Goal: Information Seeking & Learning: Learn about a topic

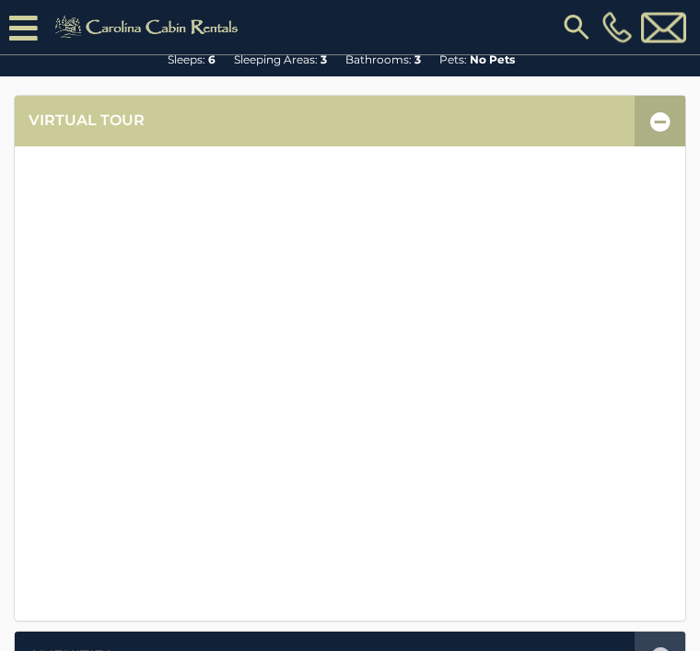
scroll to position [358, 0]
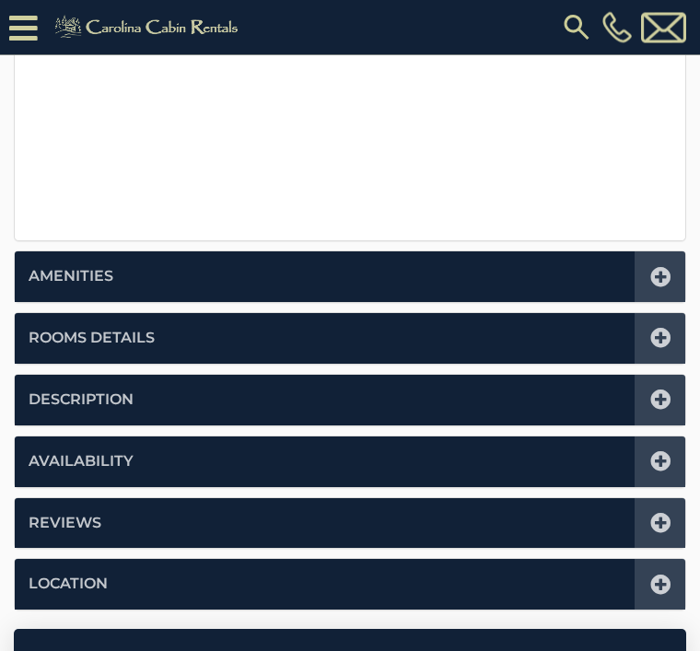
scroll to position [738, 0]
click at [110, 400] on link "Description" at bounding box center [81, 399] width 105 height 21
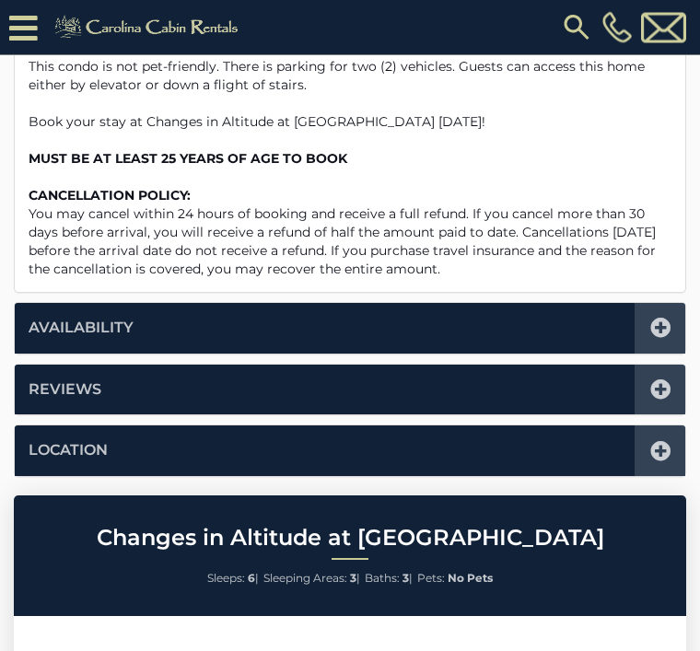
scroll to position [1180, 0]
click at [653, 441] on icon at bounding box center [660, 451] width 20 height 20
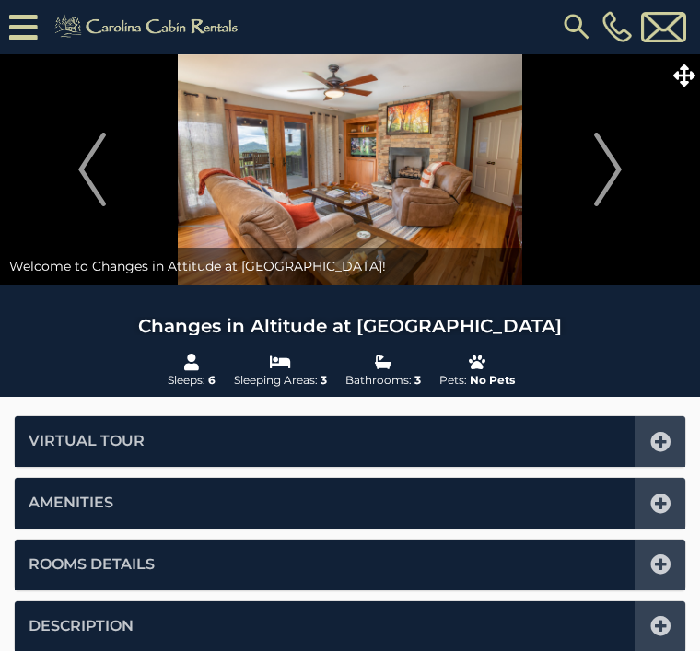
scroll to position [0, 0]
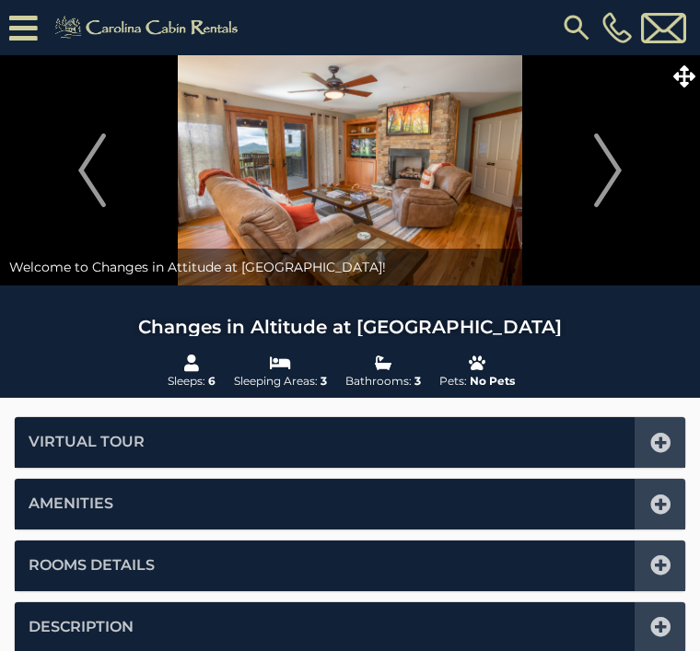
click at [609, 173] on img "Next" at bounding box center [608, 170] width 28 height 74
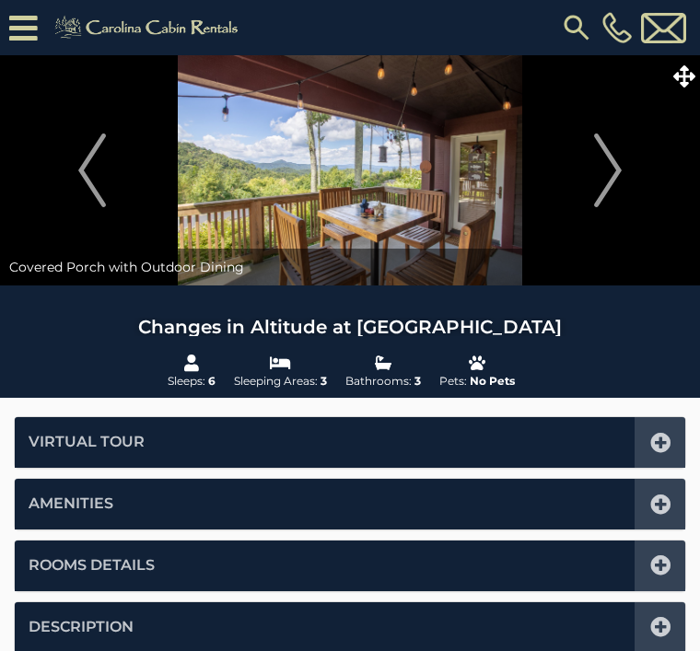
click at [610, 180] on img "Next" at bounding box center [608, 170] width 28 height 74
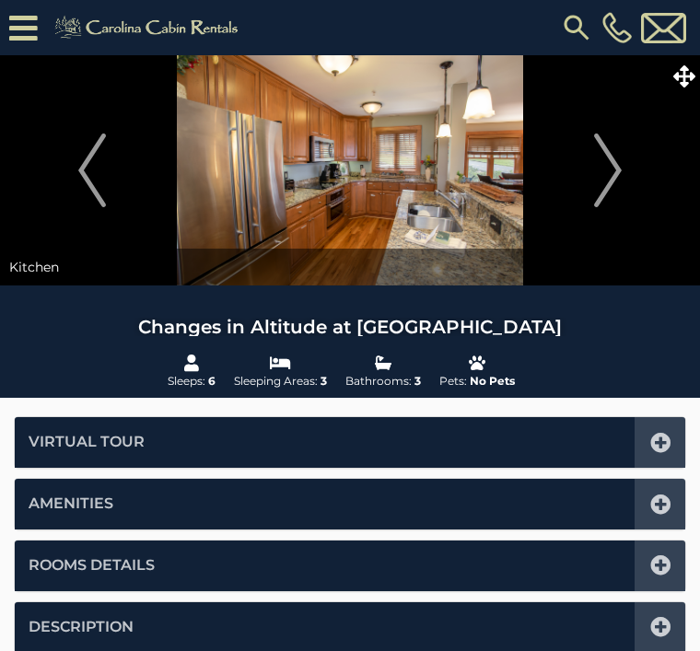
click at [608, 173] on img "Next" at bounding box center [608, 170] width 28 height 74
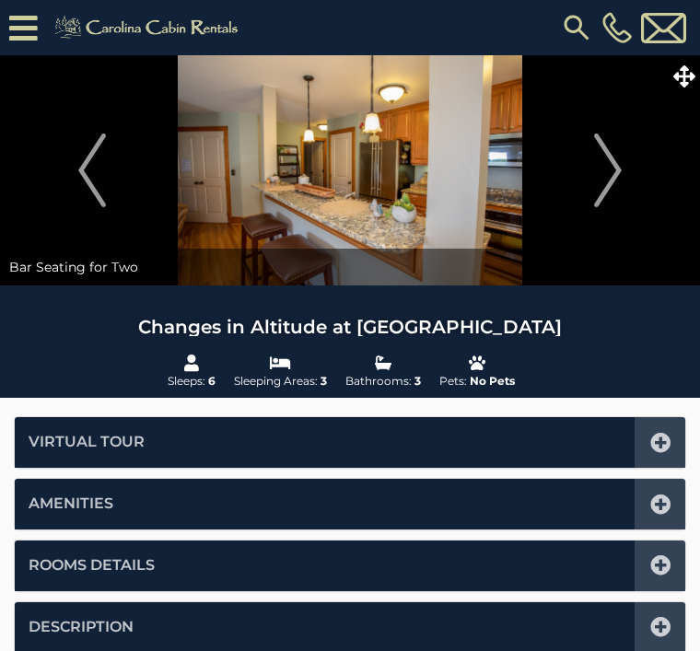
click at [619, 171] on img "Next" at bounding box center [608, 170] width 28 height 74
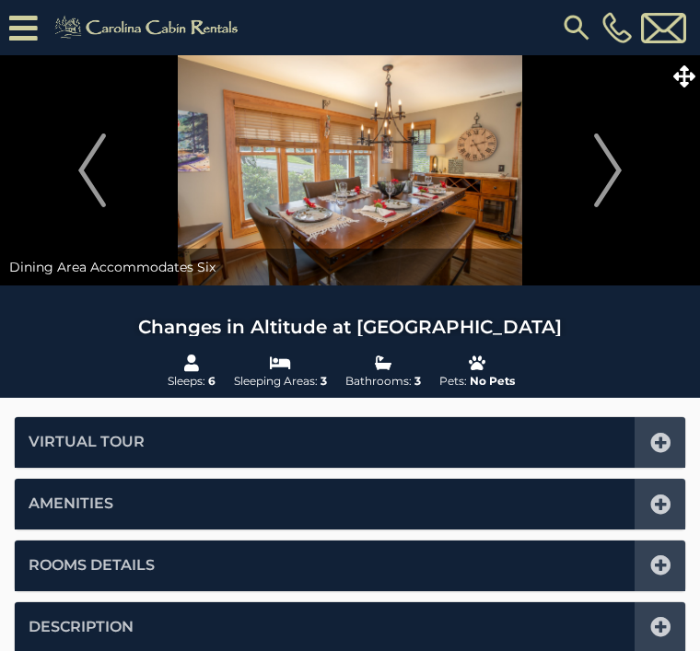
click at [608, 167] on img "Next" at bounding box center [608, 170] width 28 height 74
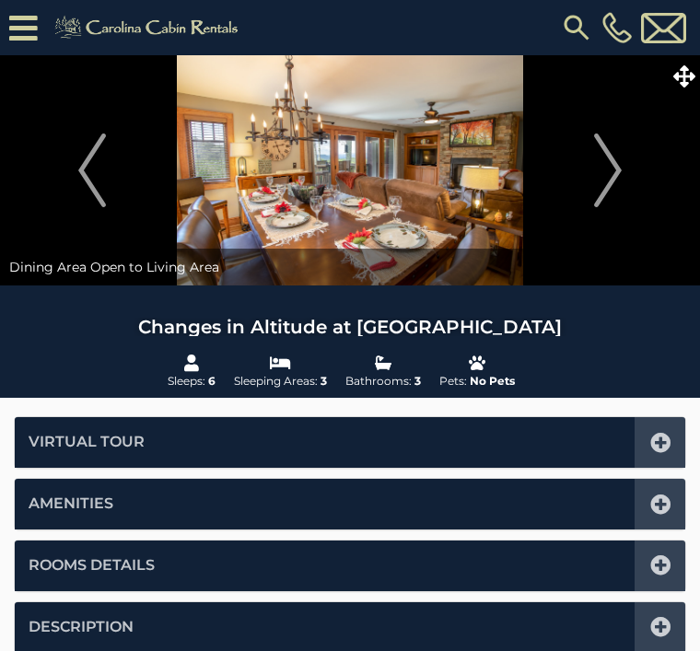
click at [609, 174] on img "Next" at bounding box center [608, 170] width 28 height 74
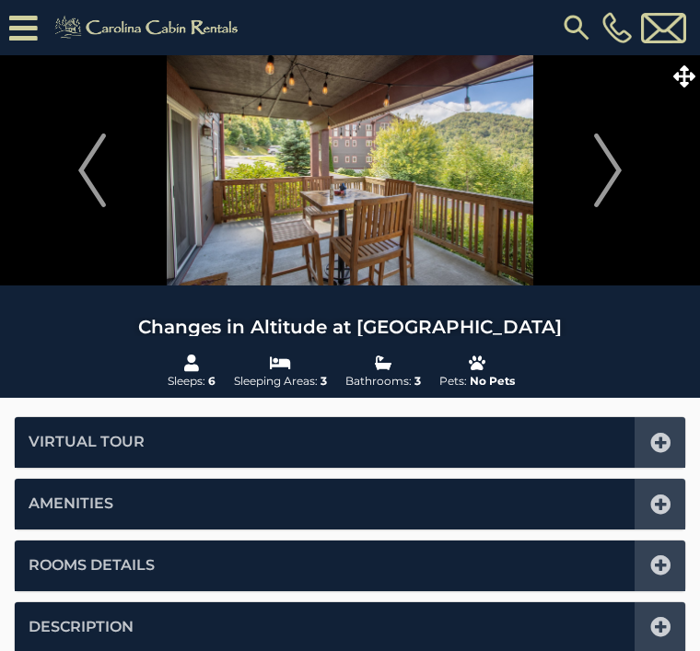
click at [619, 163] on img "Next" at bounding box center [608, 170] width 28 height 74
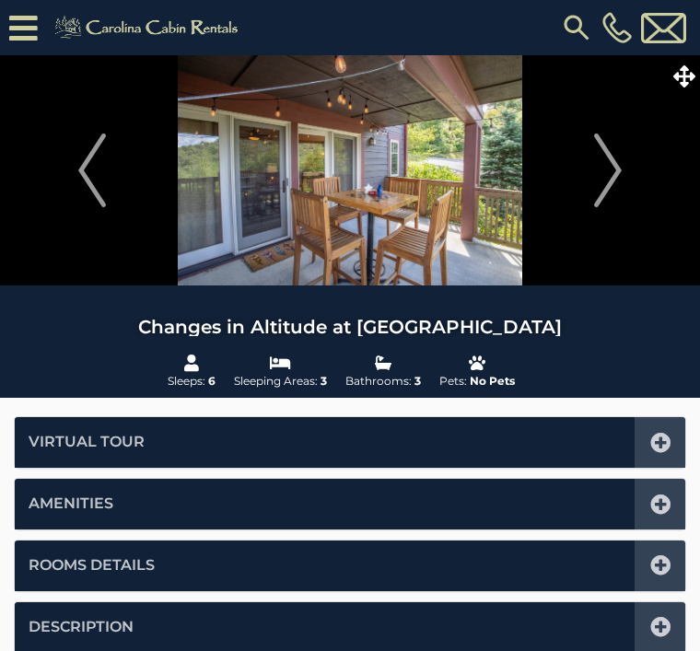
click at [616, 167] on img "Next" at bounding box center [608, 170] width 28 height 74
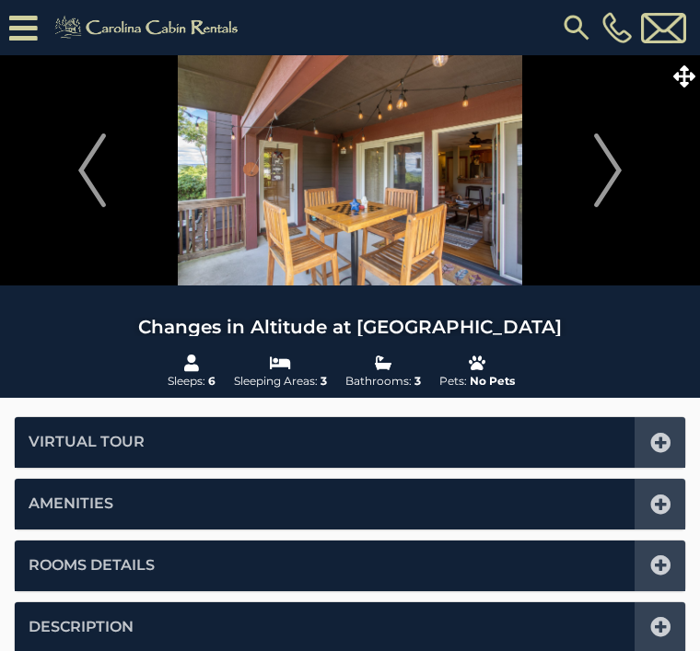
click at [612, 171] on img "Next" at bounding box center [608, 170] width 28 height 74
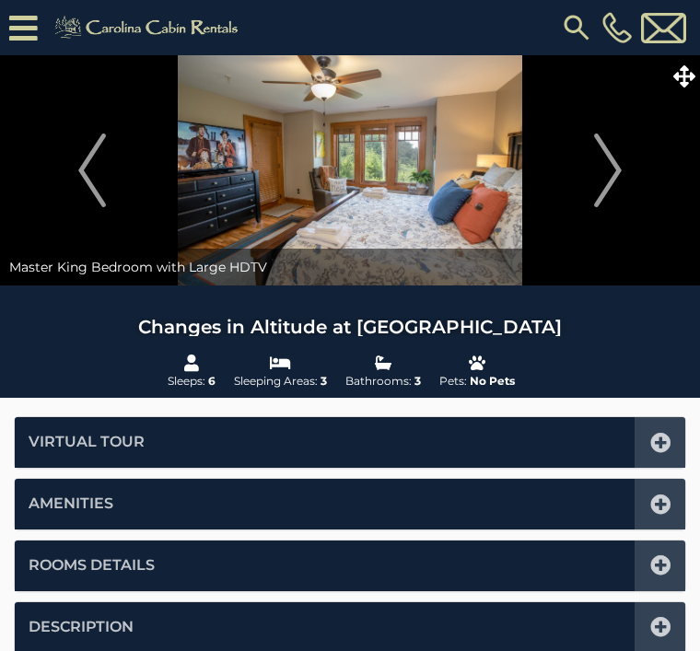
click at [616, 167] on img "Next" at bounding box center [608, 170] width 28 height 74
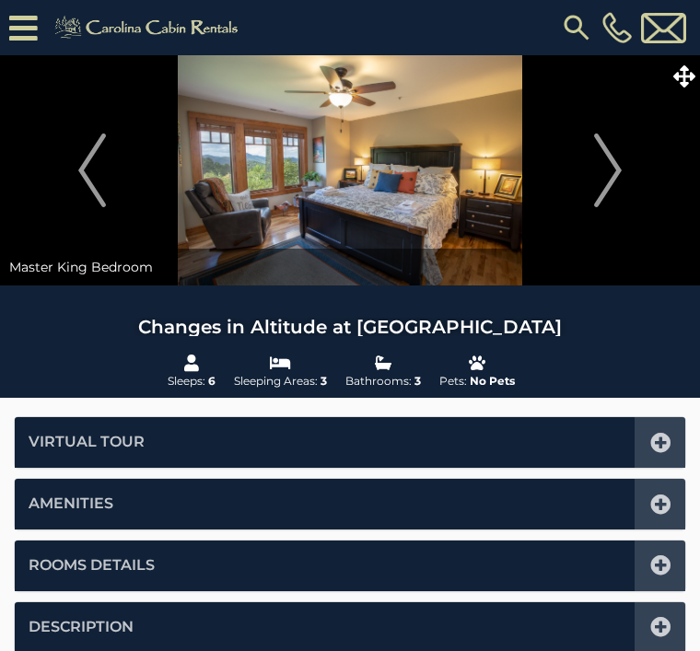
click at [611, 172] on img "Next" at bounding box center [608, 170] width 28 height 74
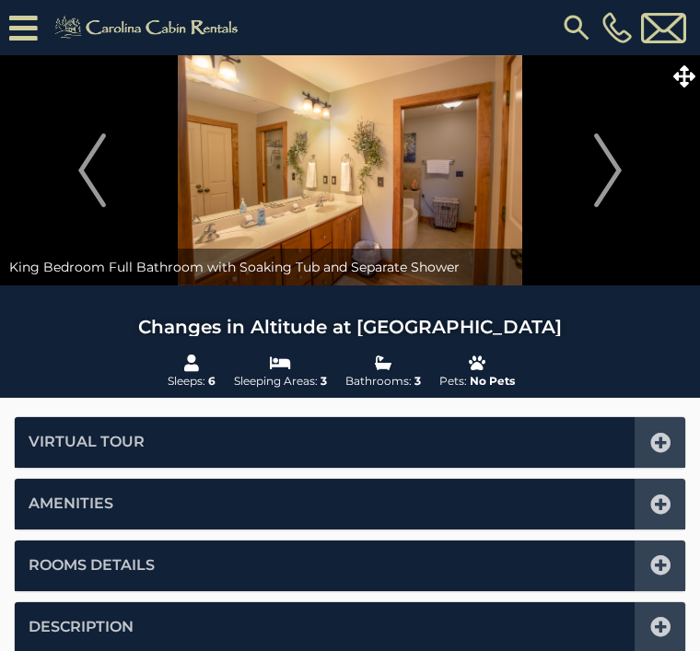
click at [623, 169] on button "Next" at bounding box center [608, 170] width 166 height 230
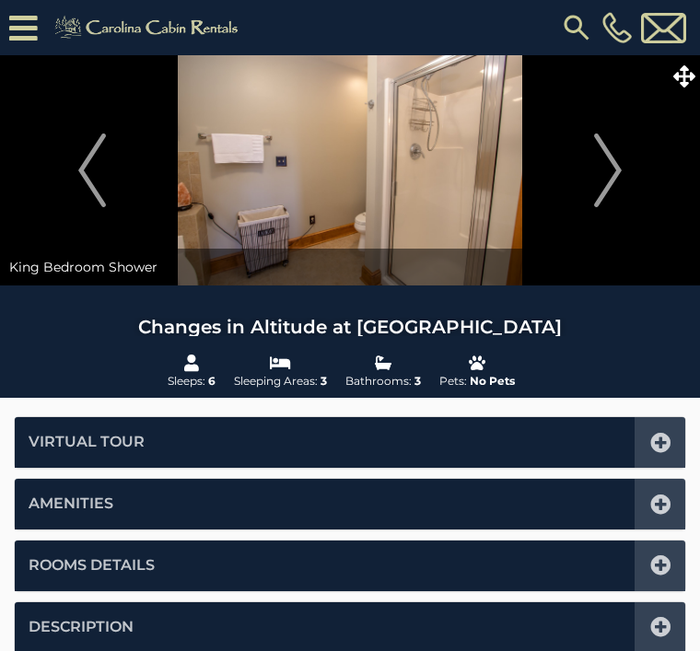
click at [624, 160] on button "Next" at bounding box center [608, 170] width 166 height 230
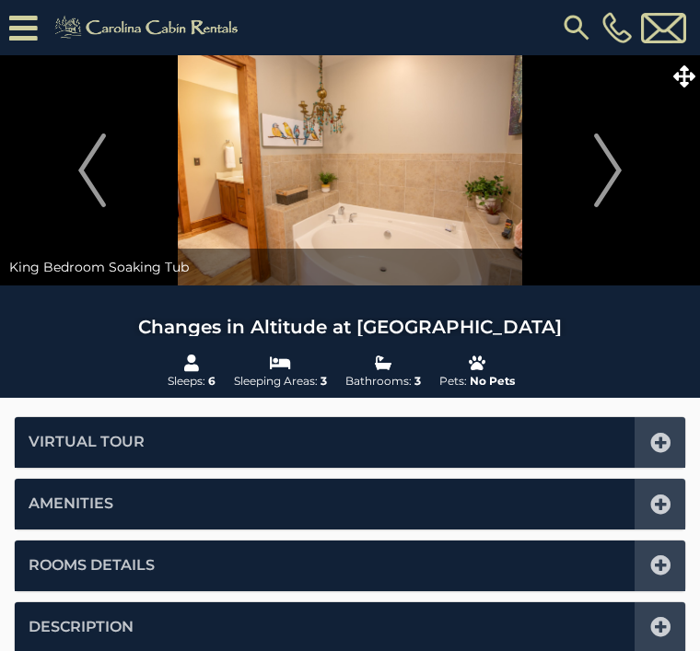
click at [623, 158] on button "Next" at bounding box center [608, 170] width 166 height 230
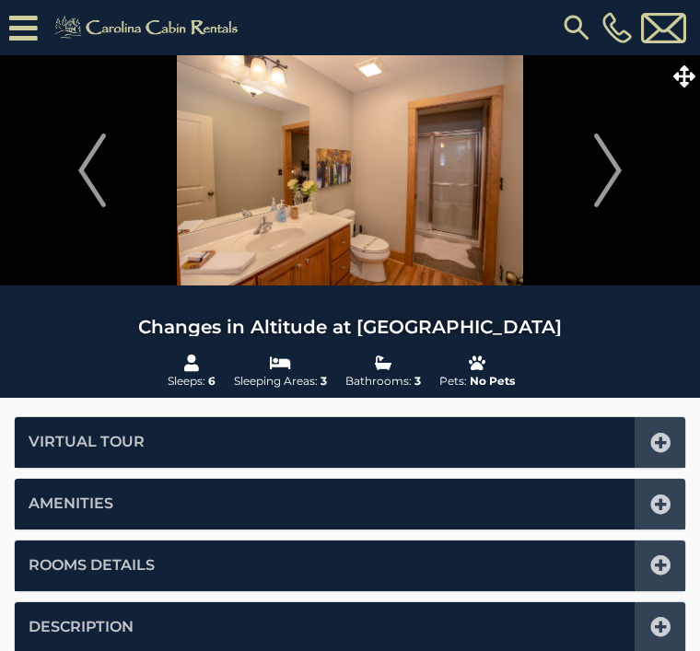
click at [611, 160] on img "Next" at bounding box center [608, 170] width 28 height 74
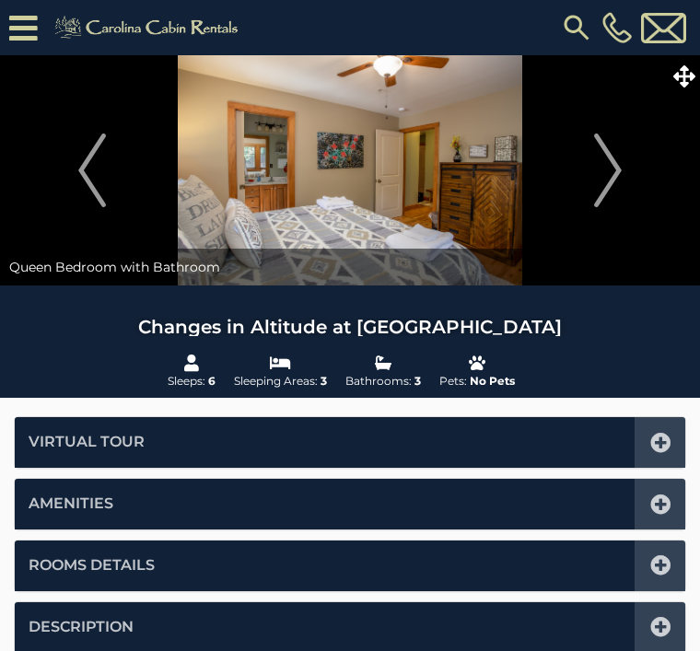
click at [613, 162] on img "Next" at bounding box center [608, 170] width 28 height 74
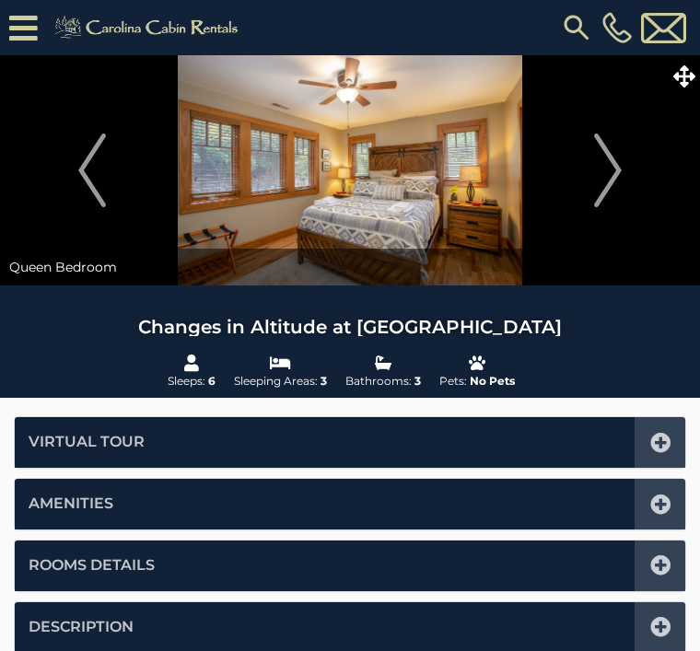
click at [611, 167] on img "Next" at bounding box center [608, 170] width 28 height 74
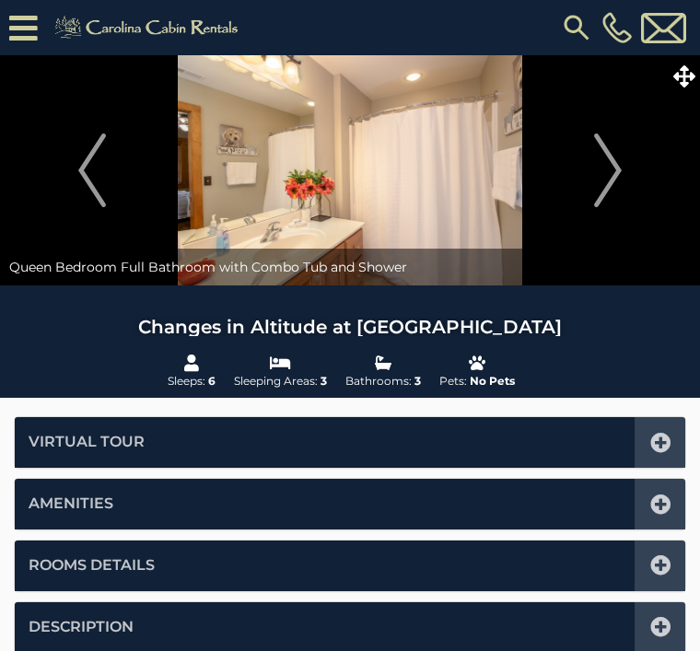
click at [624, 161] on button "Next" at bounding box center [608, 170] width 166 height 230
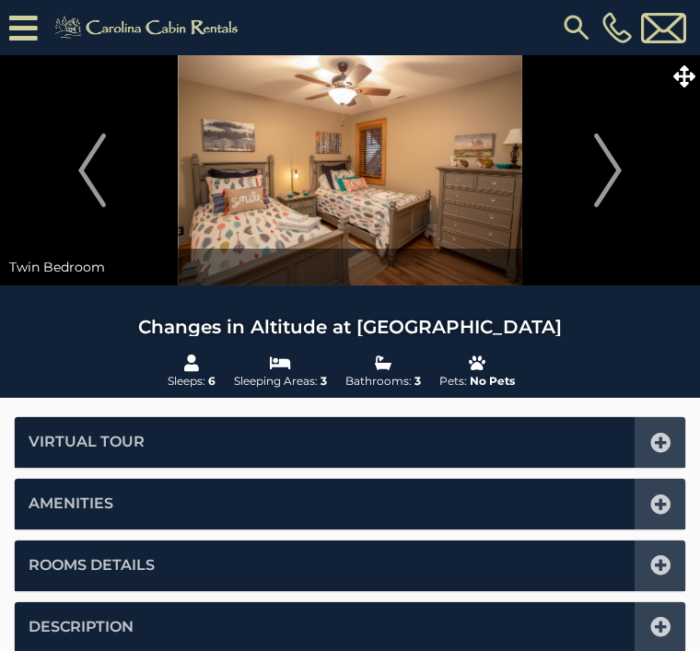
click at [620, 165] on img "Next" at bounding box center [608, 170] width 28 height 74
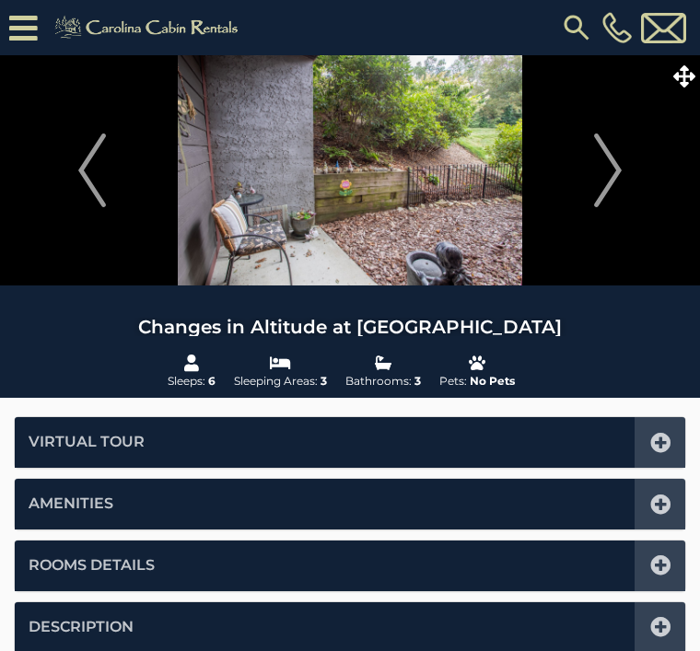
click at [612, 169] on img "Next" at bounding box center [608, 170] width 28 height 74
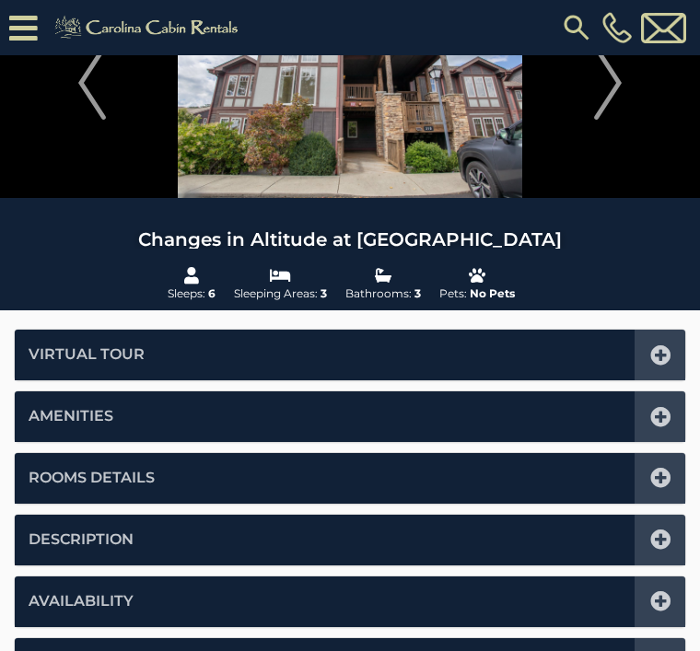
scroll to position [129, 0]
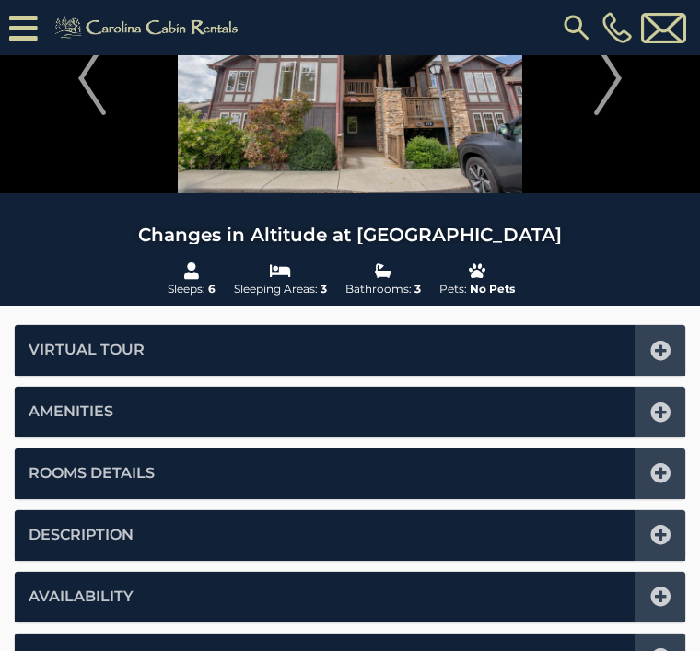
click at [663, 470] on icon at bounding box center [660, 473] width 20 height 20
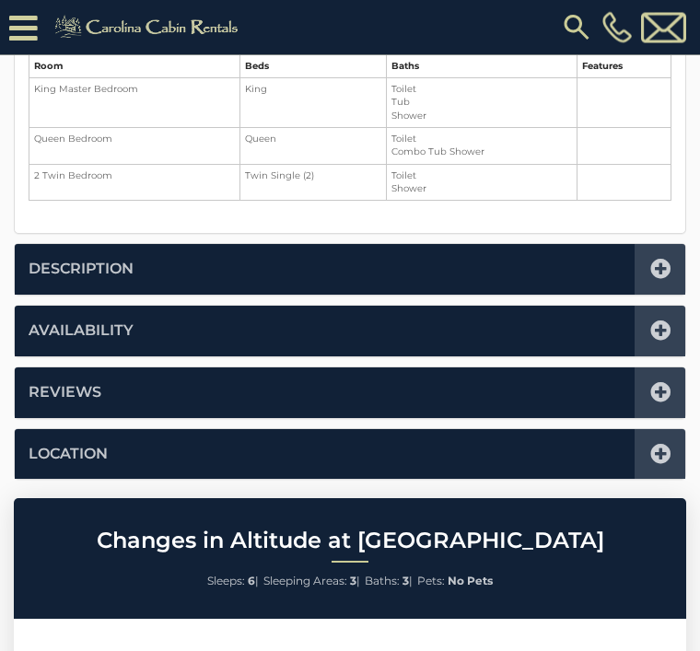
scroll to position [586, 0]
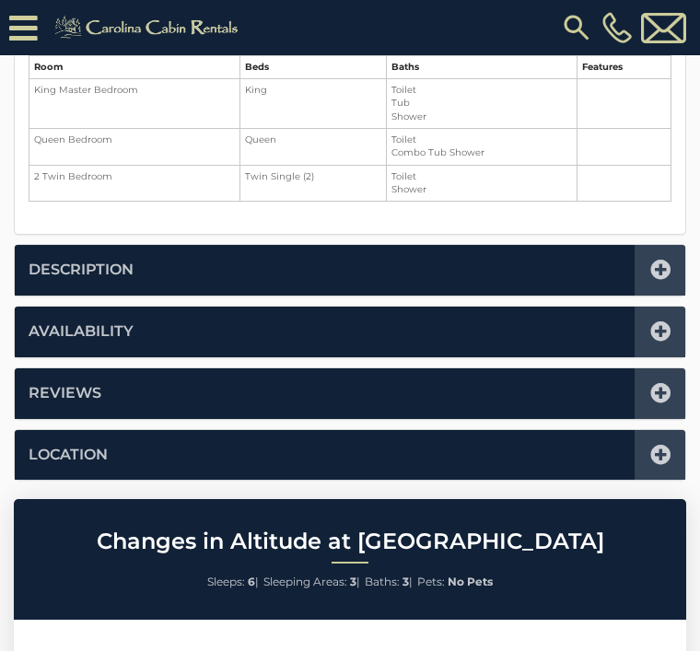
click at [656, 392] on icon at bounding box center [660, 393] width 20 height 20
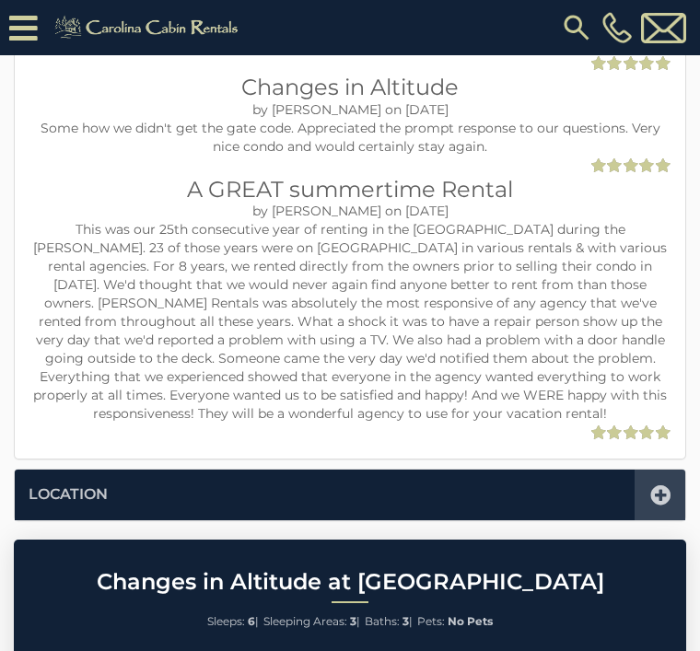
scroll to position [1374, 0]
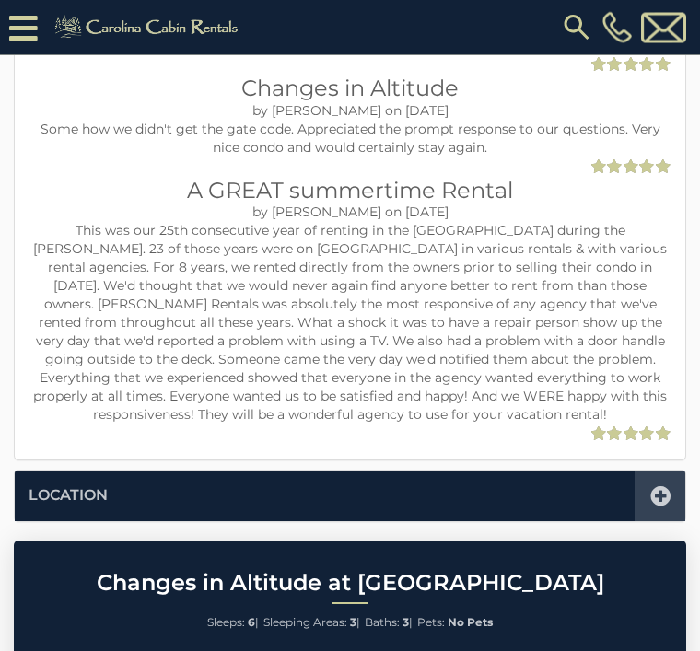
click at [662, 487] on icon at bounding box center [660, 497] width 20 height 20
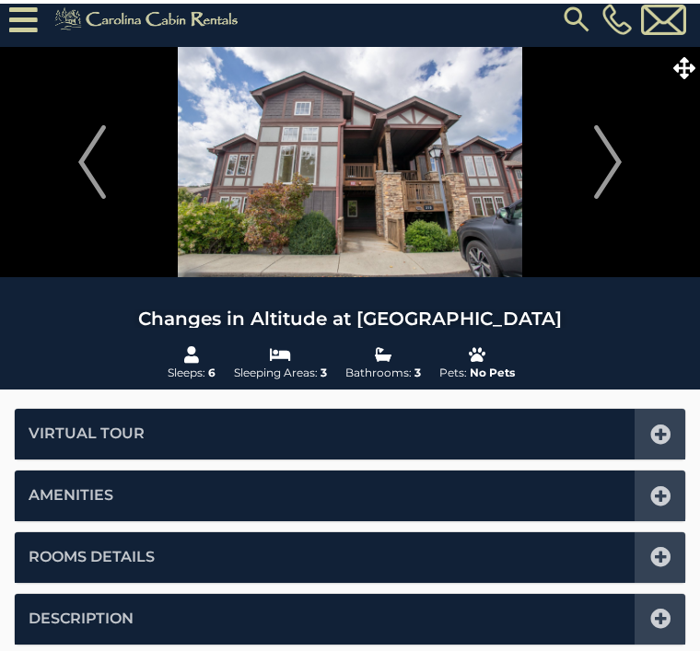
scroll to position [0, 0]
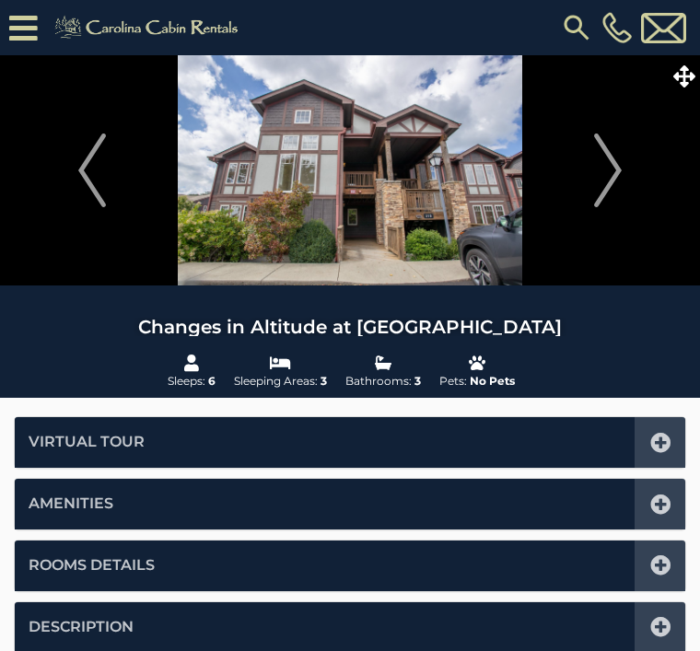
click at [617, 168] on img "Next" at bounding box center [608, 170] width 28 height 74
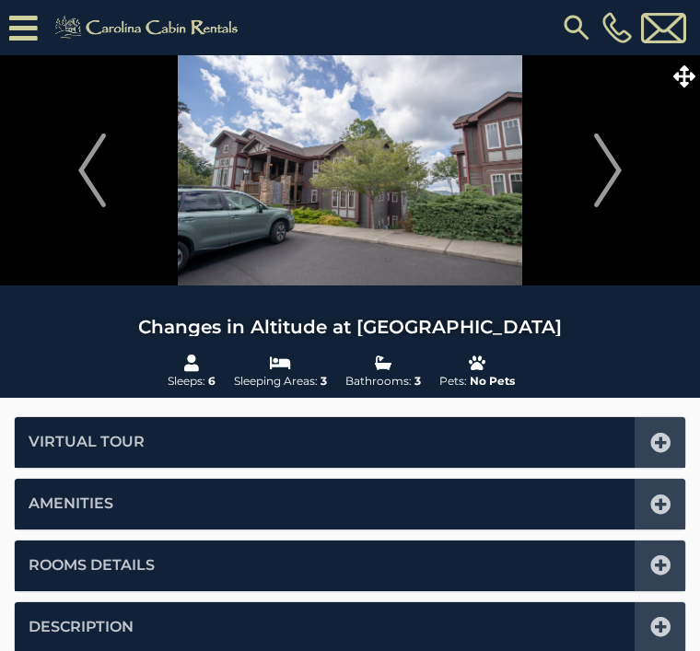
click at [615, 174] on img "Next" at bounding box center [608, 170] width 28 height 74
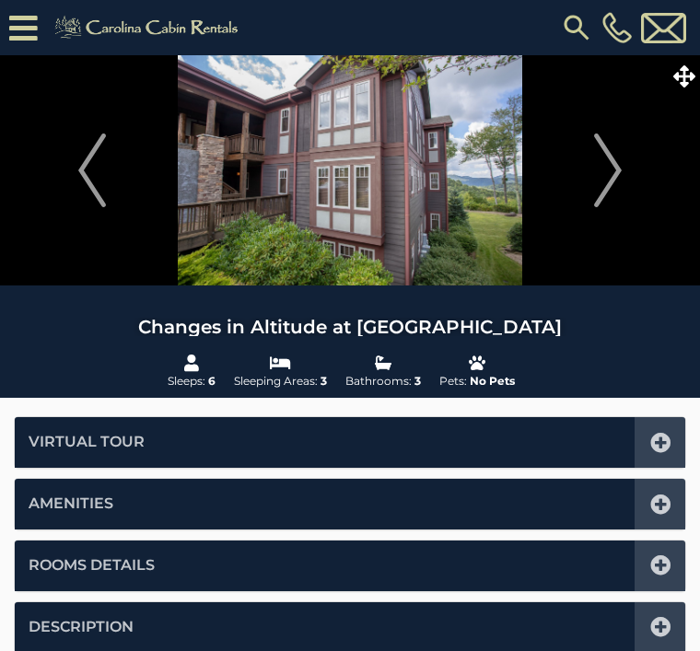
click at [610, 175] on img "Next" at bounding box center [608, 170] width 28 height 74
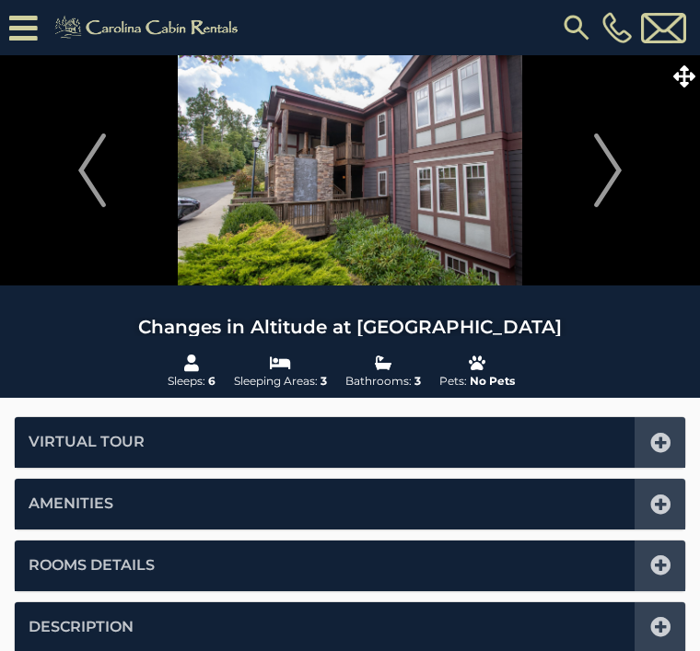
click at [618, 176] on img "Next" at bounding box center [608, 170] width 28 height 74
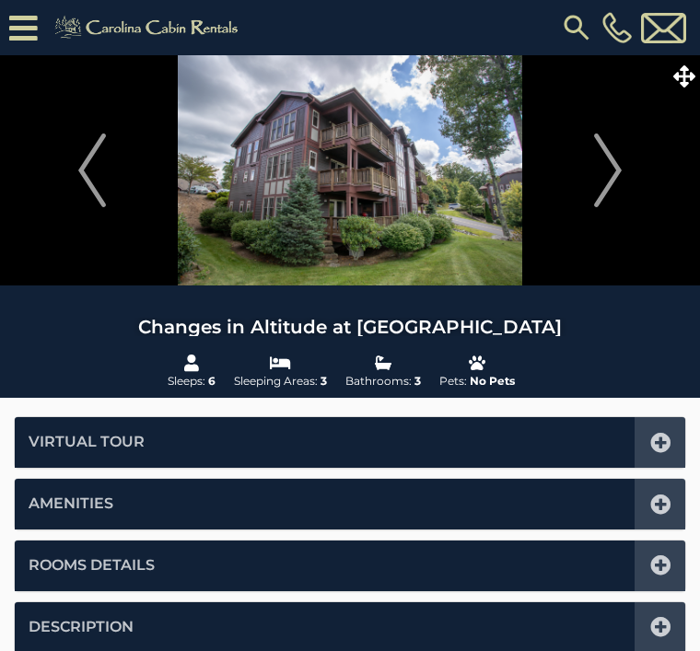
click at [658, 442] on icon at bounding box center [660, 443] width 20 height 20
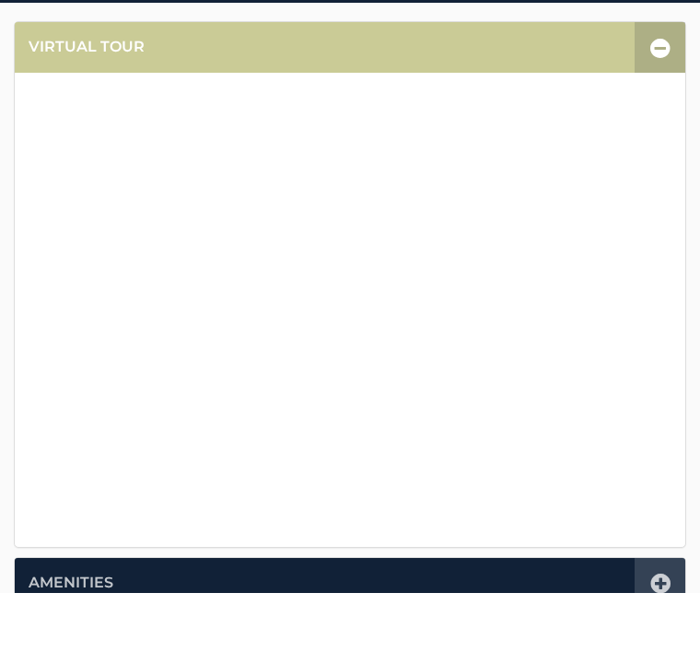
scroll to position [433, 0]
